Goal: Book appointment/travel/reservation

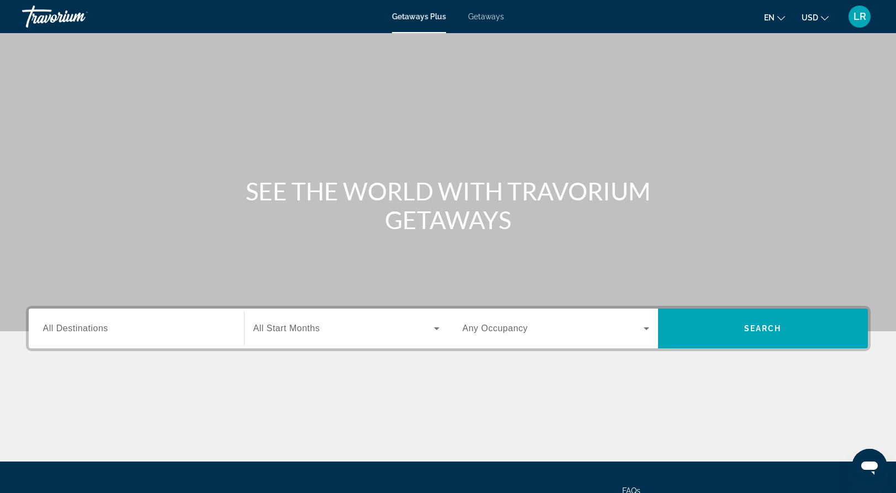
click at [162, 336] on div "Search widget" at bounding box center [136, 328] width 187 height 31
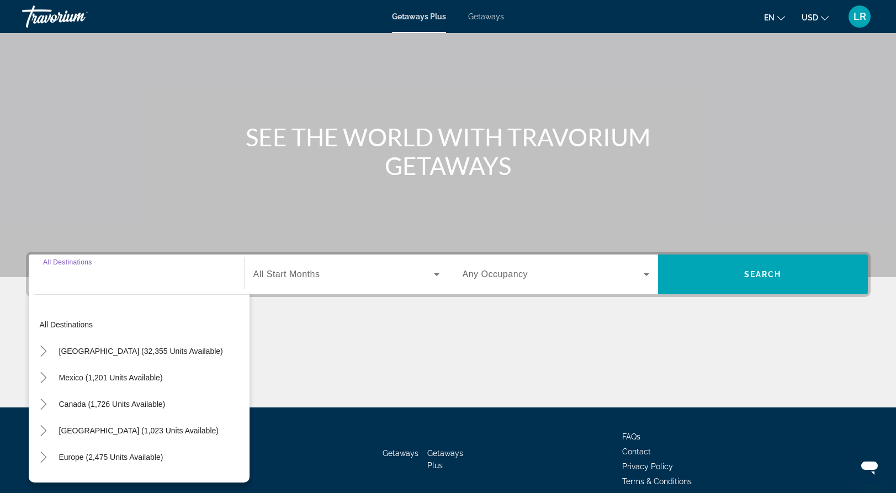
scroll to position [104, 0]
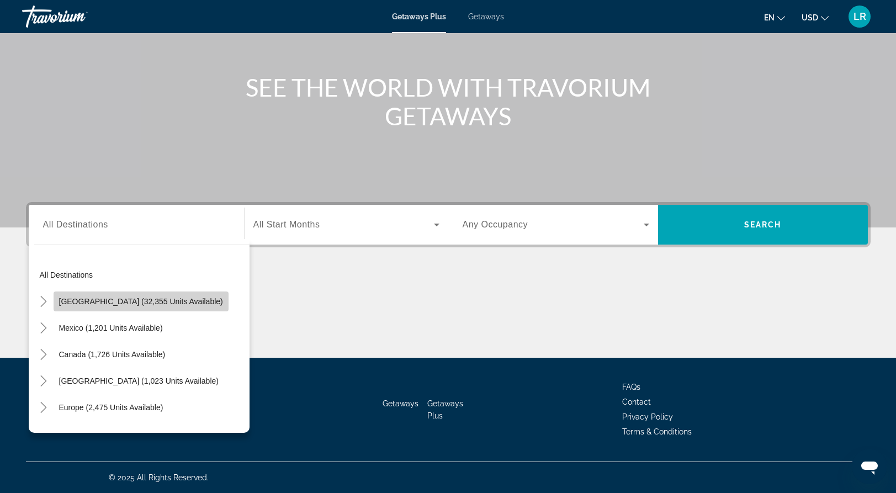
click at [148, 307] on span "Search widget" at bounding box center [141, 301] width 175 height 26
type input "**********"
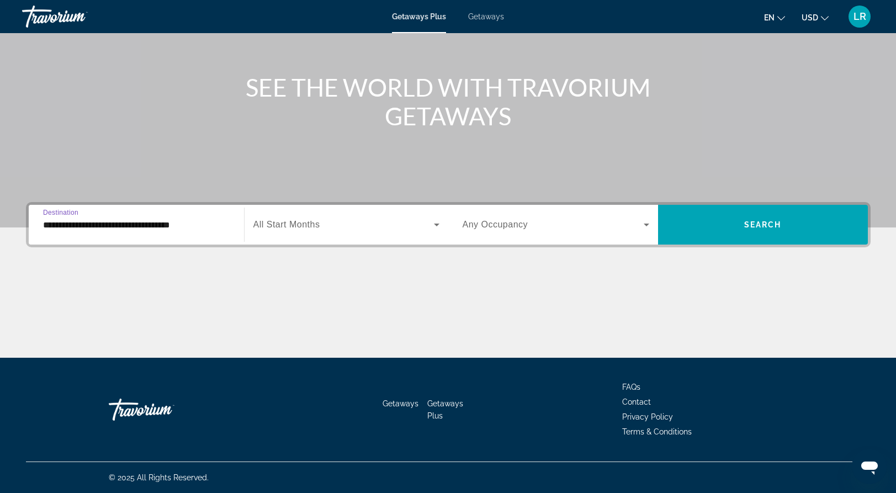
click at [406, 227] on span "Search widget" at bounding box center [343, 224] width 180 height 13
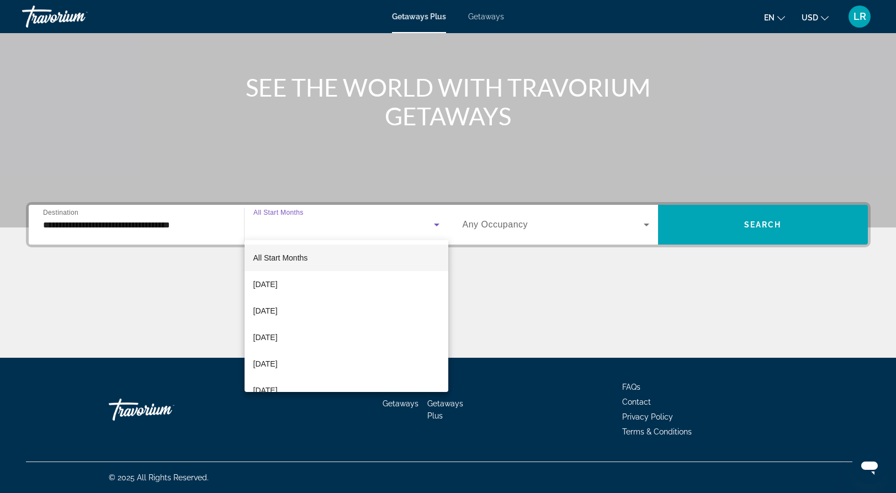
click at [410, 227] on div at bounding box center [448, 246] width 896 height 493
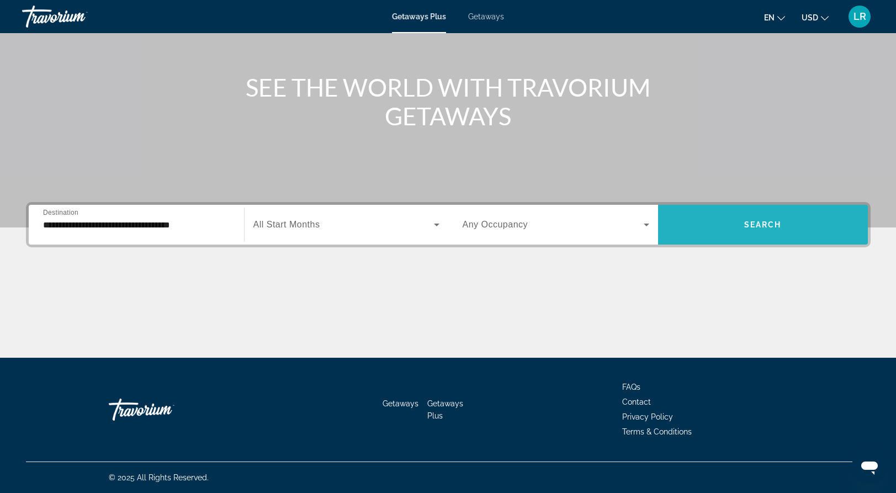
click at [803, 225] on span "Search widget" at bounding box center [763, 224] width 210 height 26
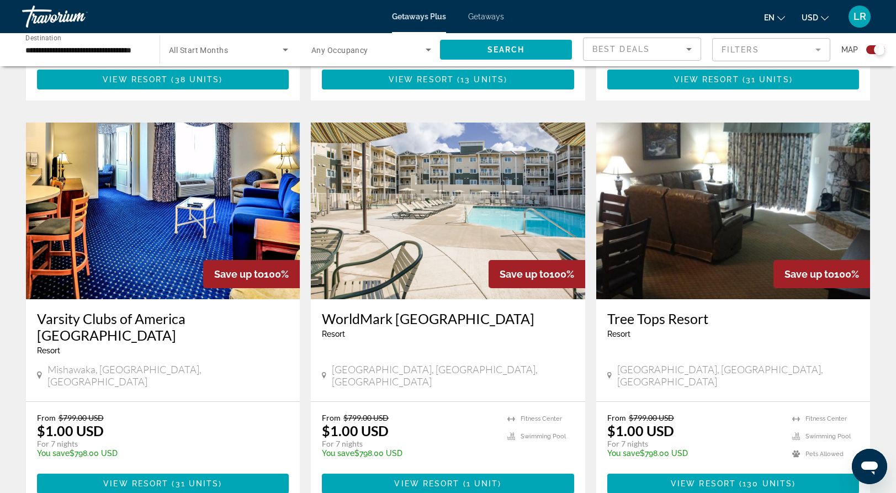
scroll to position [1044, 0]
